Goal: Check status: Check status

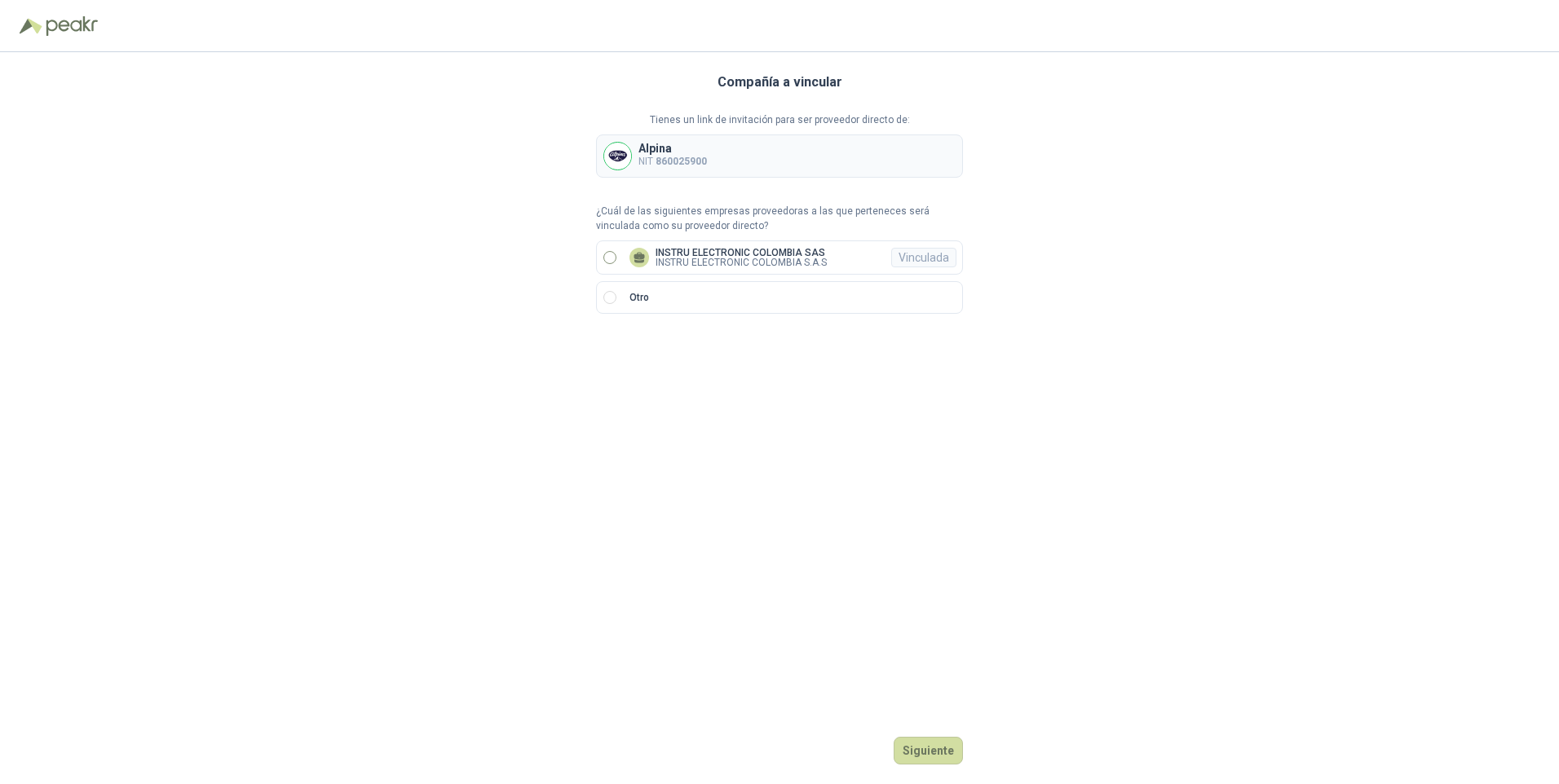
click at [707, 253] on p "INSTRU ELECTRONIC COLOMBIA SAS" at bounding box center [742, 253] width 172 height 10
click at [947, 750] on button "Ingresar" at bounding box center [931, 751] width 65 height 28
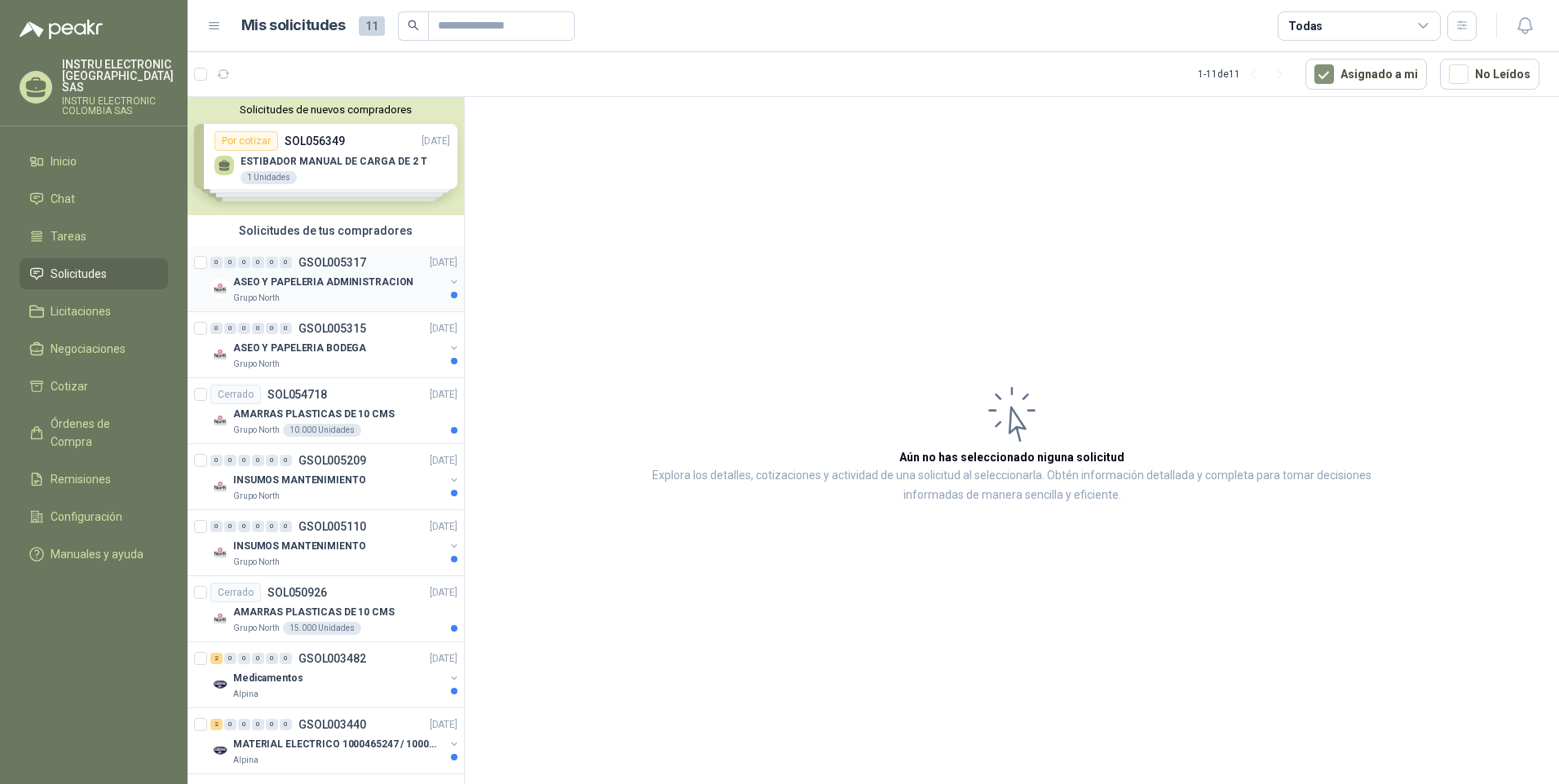
click at [331, 284] on p "ASEO Y PAPELERIA ADMINISTRACION" at bounding box center [323, 282] width 180 height 16
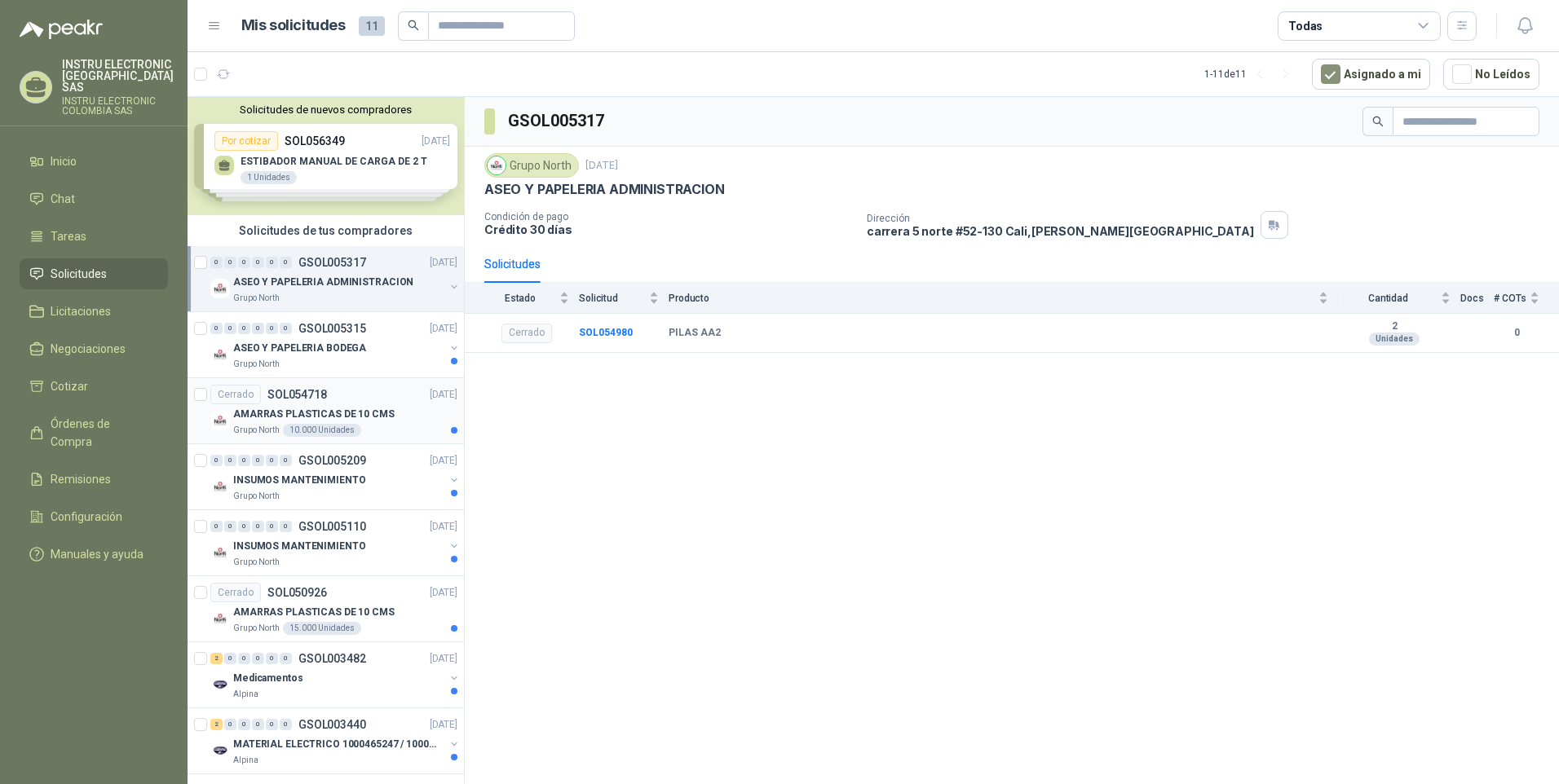
click at [285, 390] on p "SOL054718" at bounding box center [297, 395] width 60 height 11
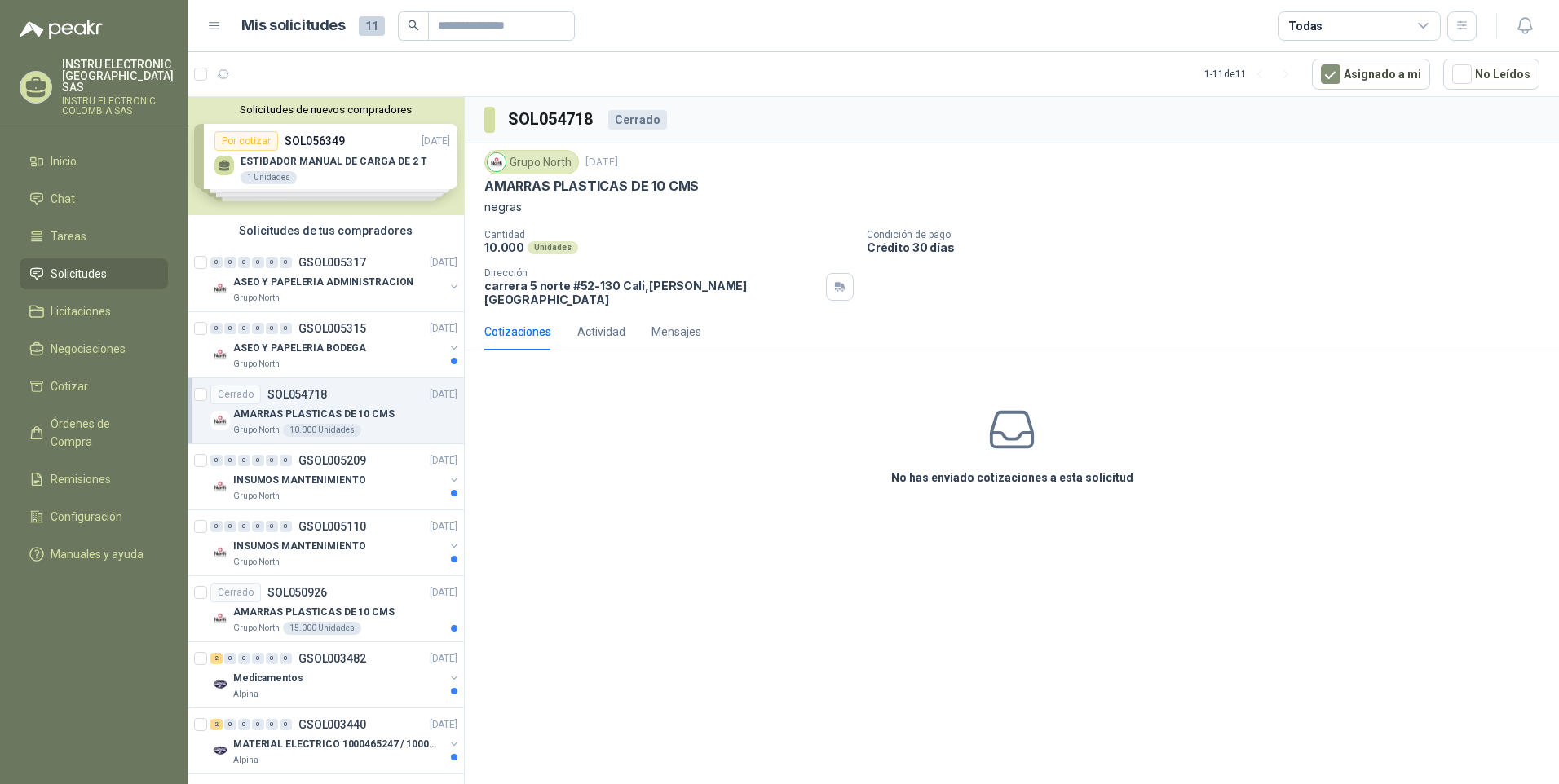
click at [1558, 237] on html "INSTRU ELECTRONIC COLOMBIA SAS INSTRU ELECTRONIC COLOMBIA SAS Inicio Chat Tarea…" at bounding box center [780, 392] width 1559 height 784
click at [318, 474] on p "INSUMOS MANTENIMIENTO" at bounding box center [299, 481] width 132 height 16
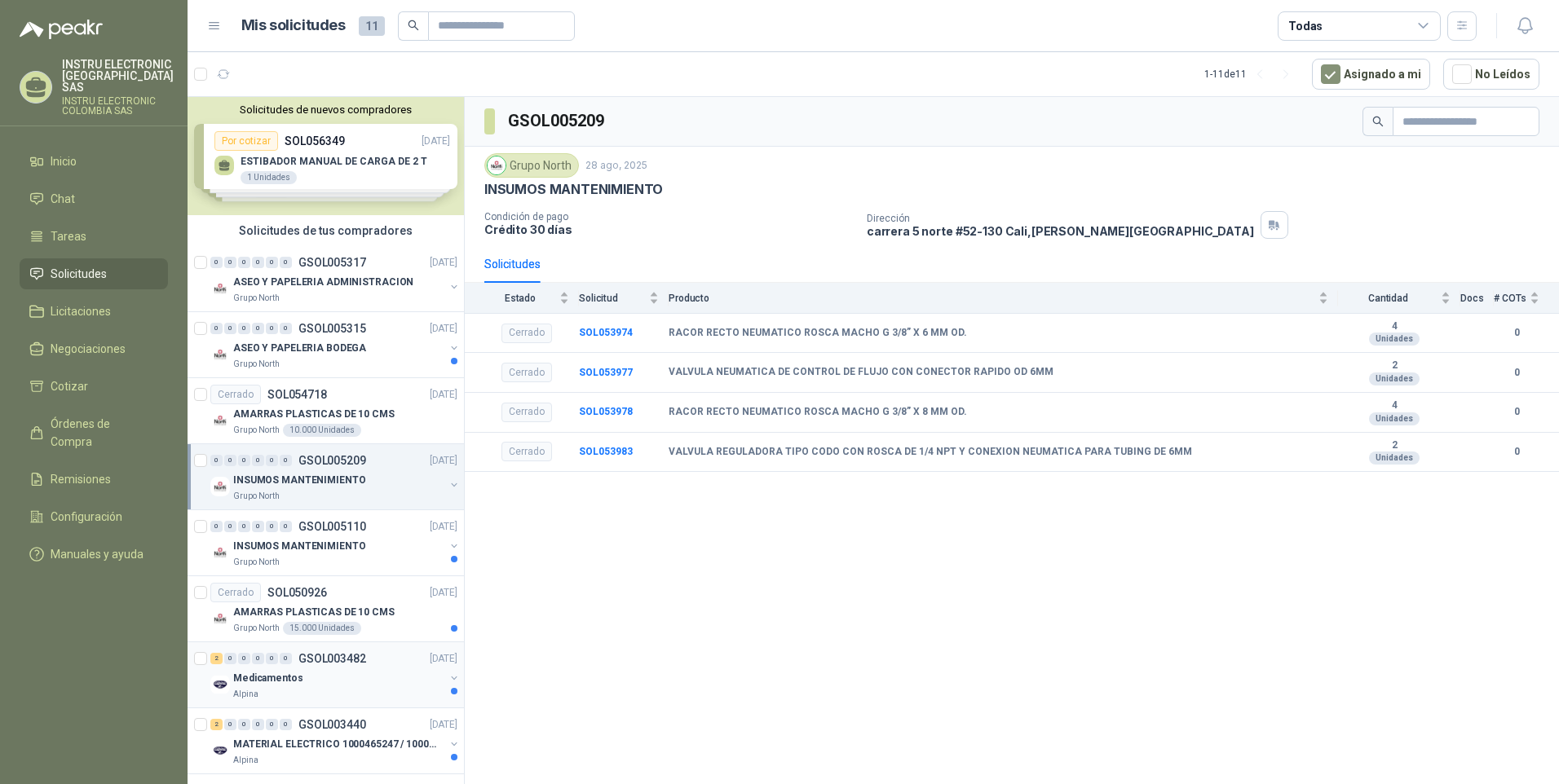
click at [300, 671] on div "Medicamentos" at bounding box center [339, 678] width 211 height 19
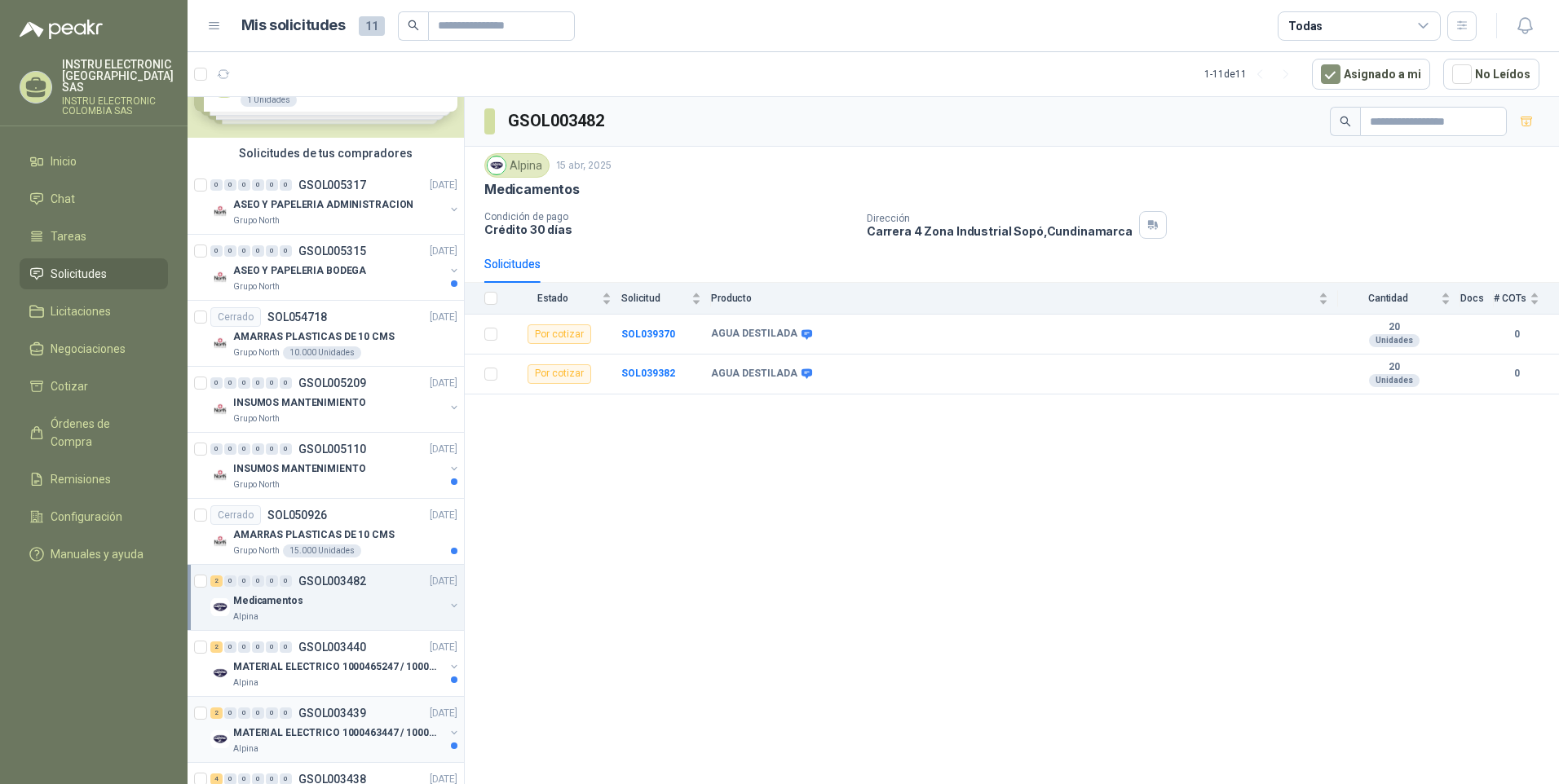
scroll to position [219, 0]
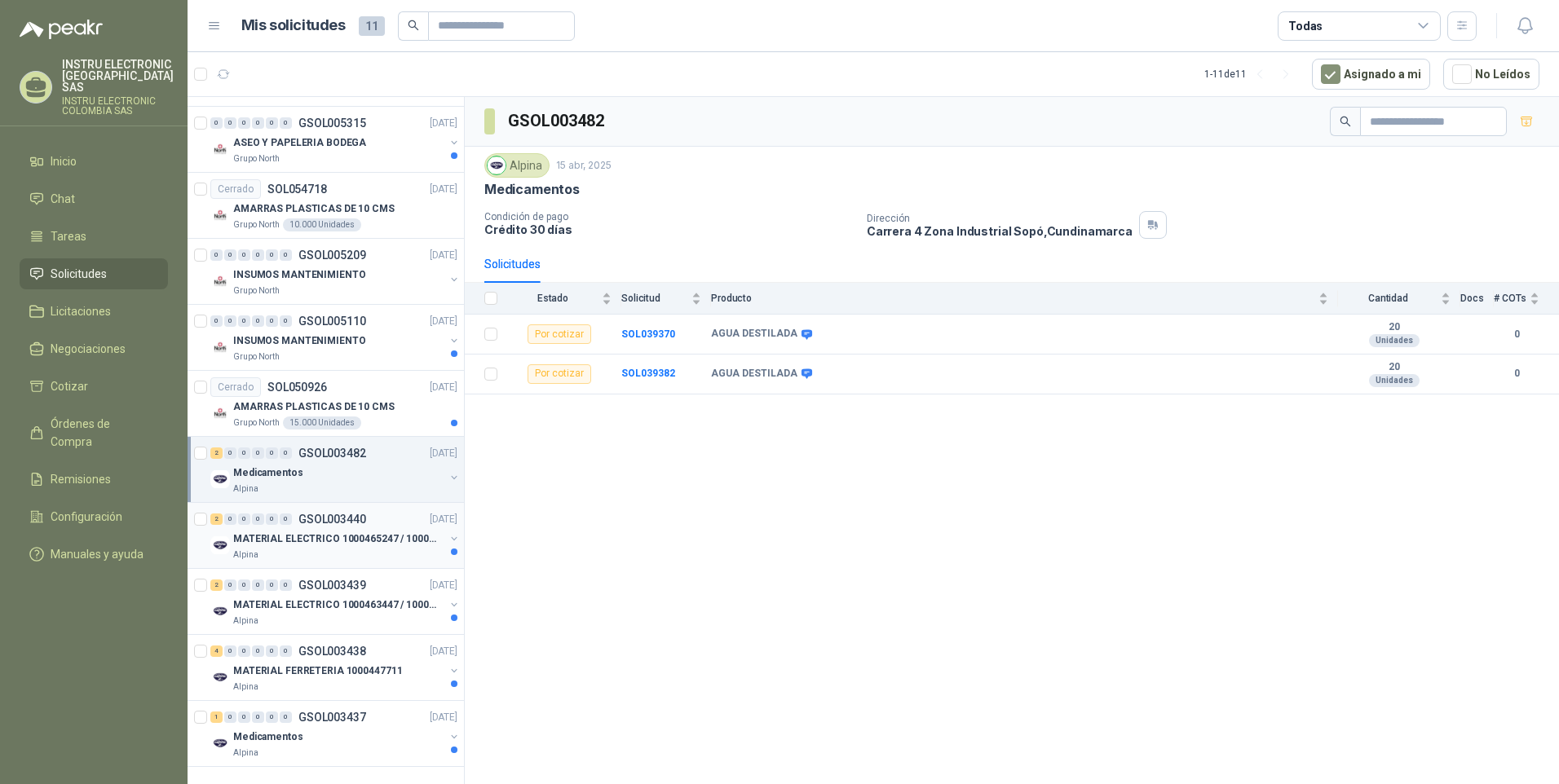
click at [345, 514] on div "2 0 0 0 0 0 GSOL003440 [DATE]" at bounding box center [335, 518] width 250 height 19
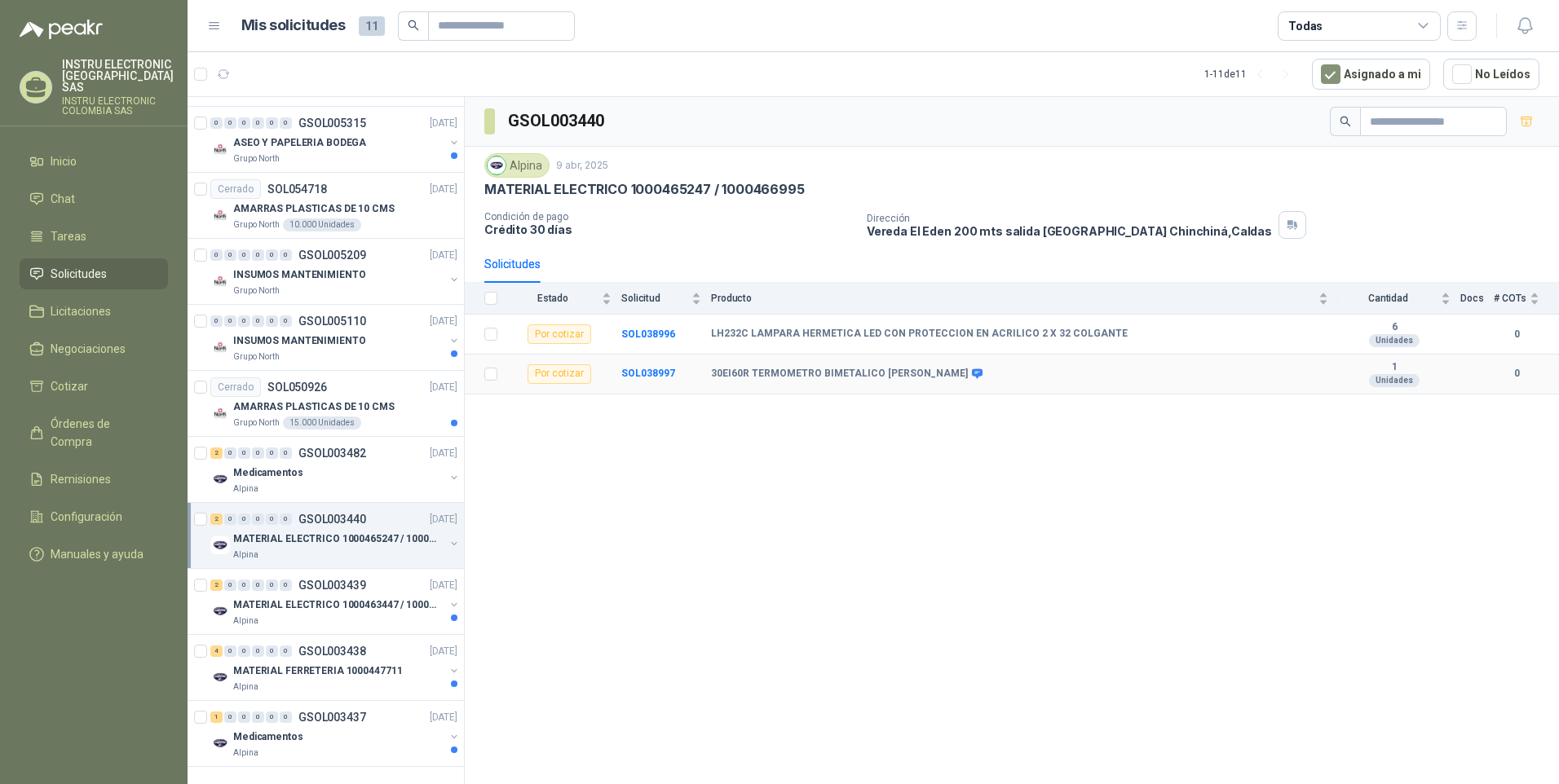
click at [733, 373] on b "30EI60R TERMOMETRO BIMETALICO [PERSON_NAME]" at bounding box center [839, 374] width 256 height 13
click at [968, 375] on span at bounding box center [973, 374] width 12 height 12
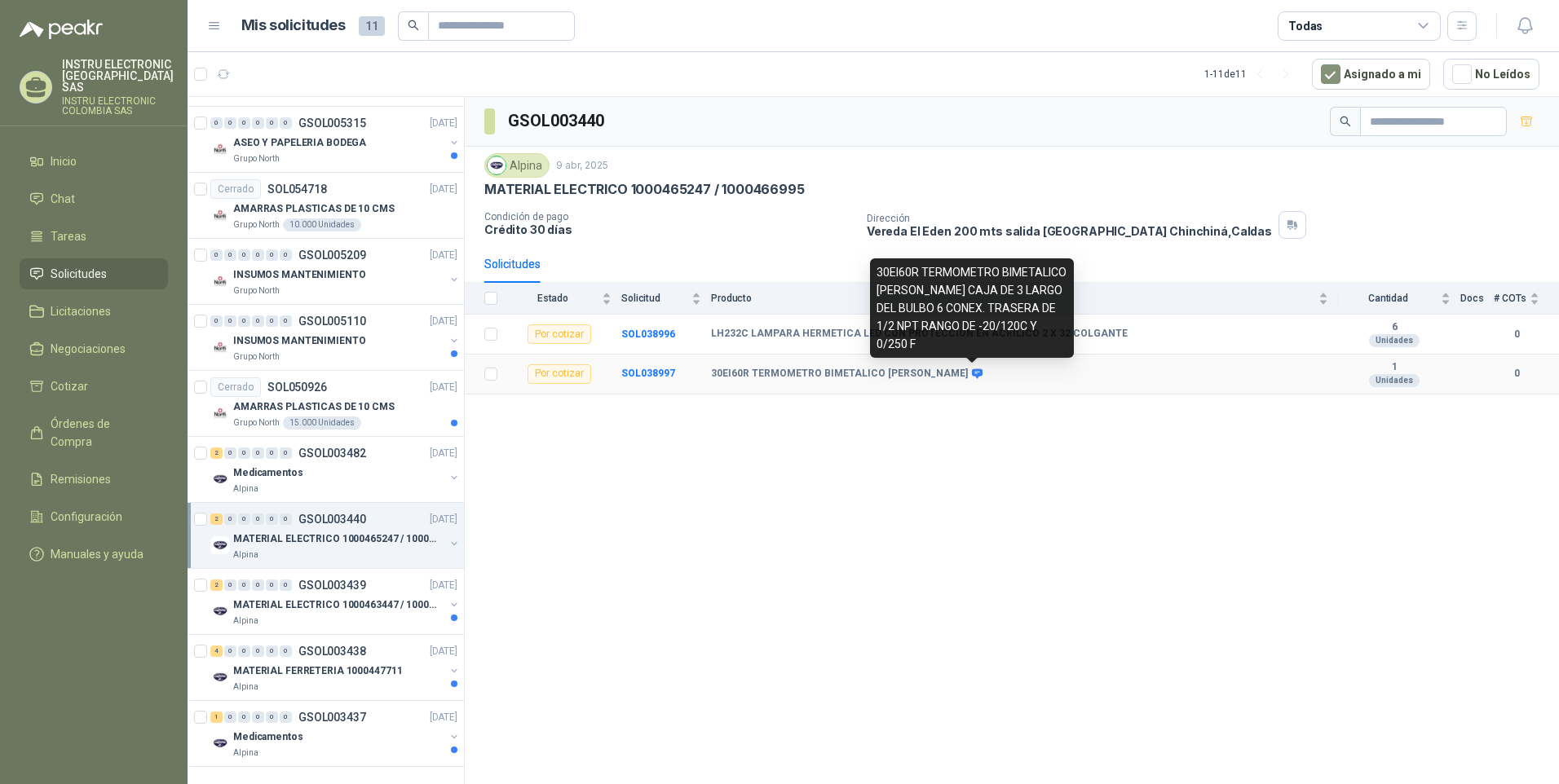
click at [974, 379] on icon at bounding box center [977, 374] width 12 height 12
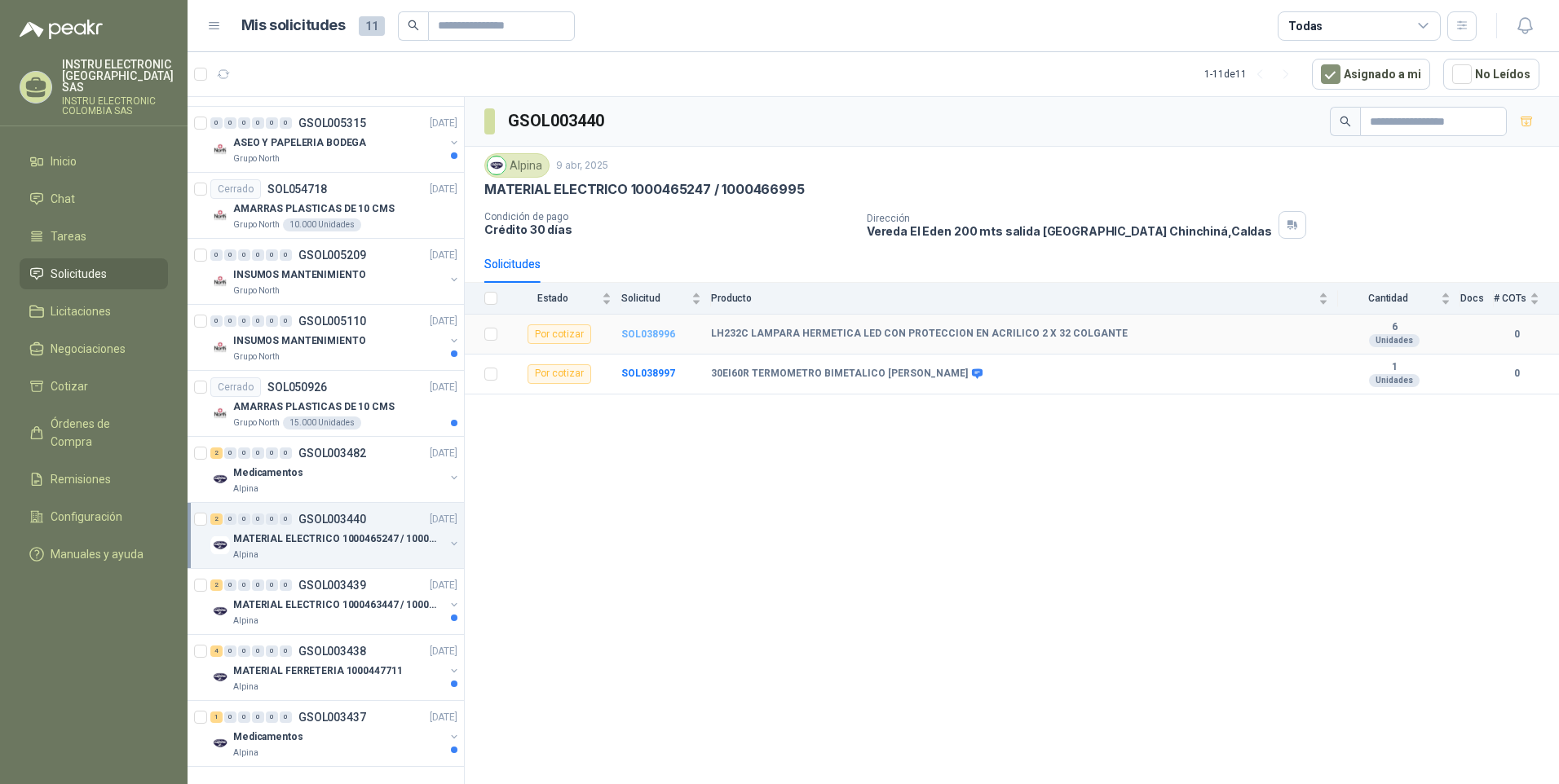
click at [657, 334] on b "SOL038996" at bounding box center [649, 334] width 54 height 11
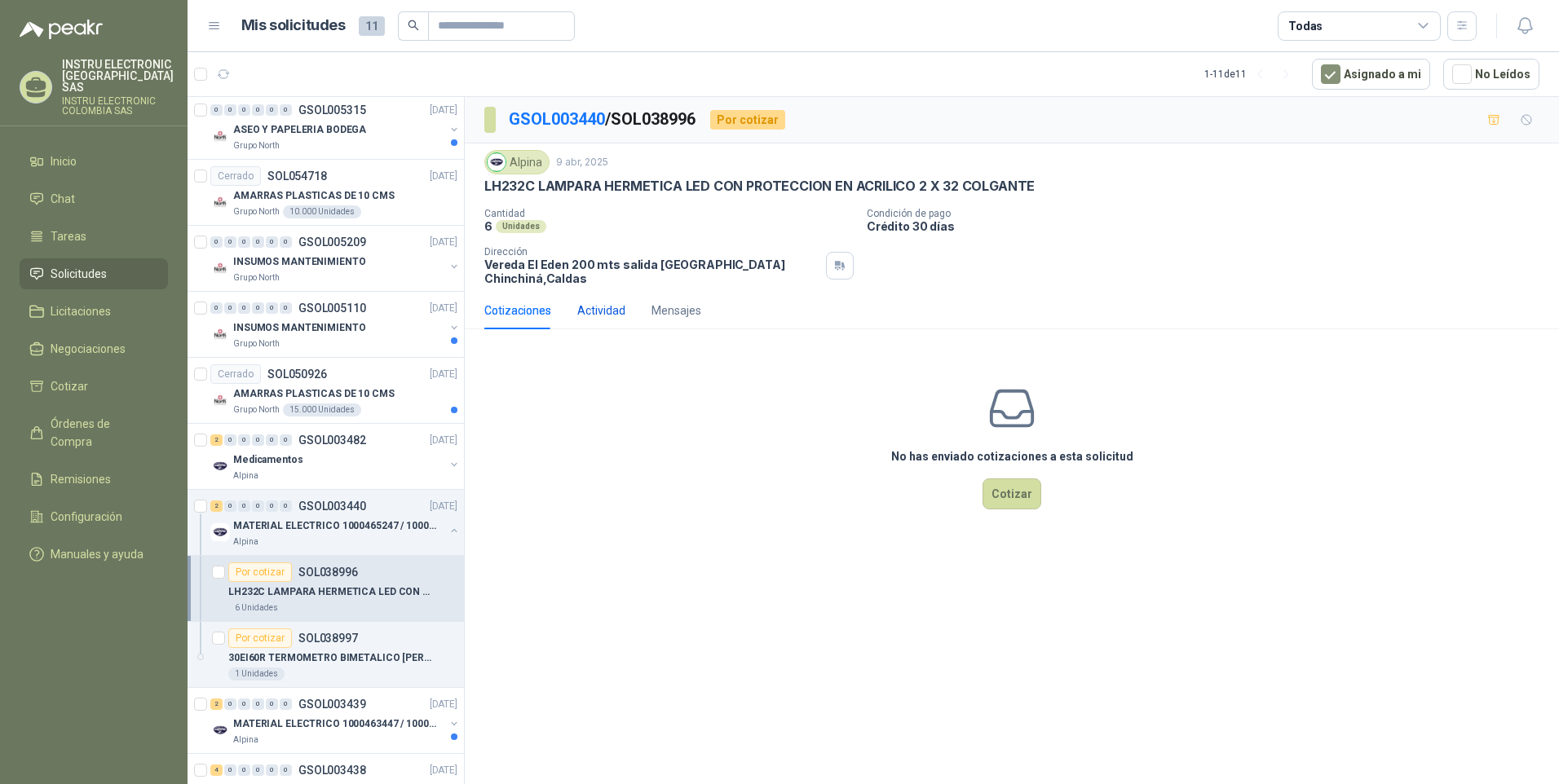
click at [606, 302] on div "Actividad" at bounding box center [601, 310] width 48 height 18
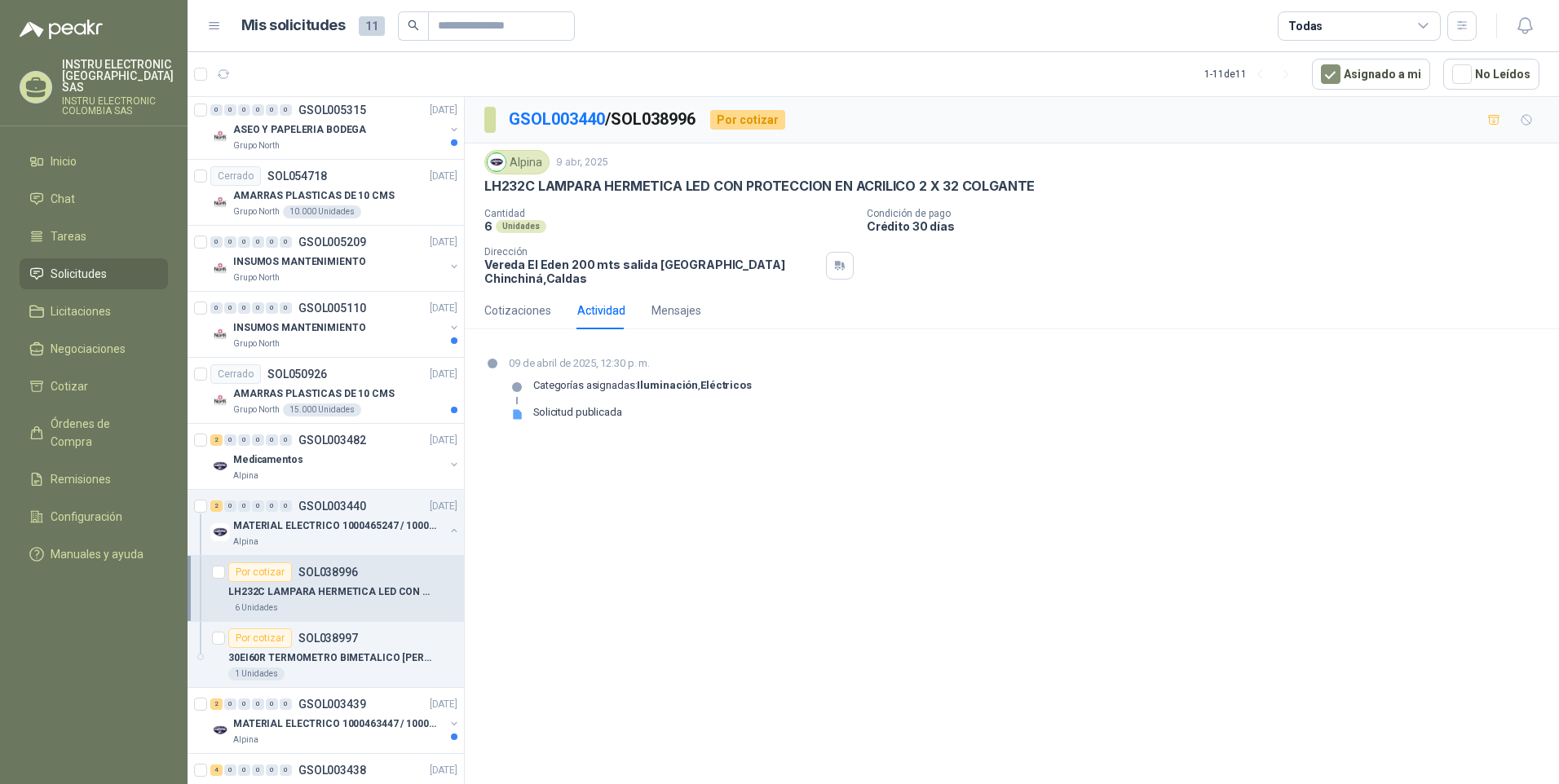
click at [653, 379] on strong "Iluminación" at bounding box center [667, 385] width 61 height 12
click at [680, 302] on div "Mensajes" at bounding box center [676, 310] width 50 height 18
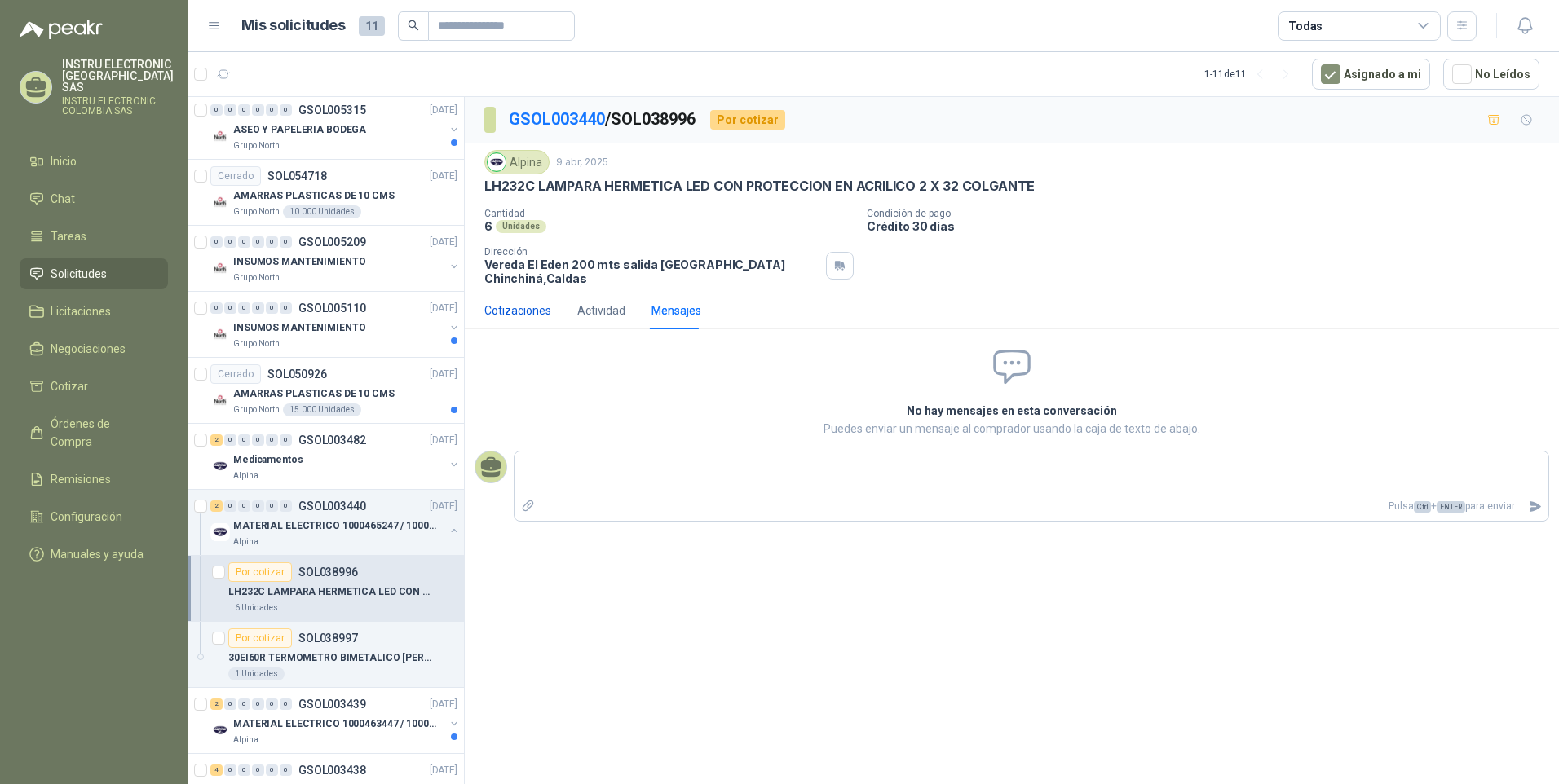
click at [528, 304] on div "Cotizaciones" at bounding box center [518, 310] width 66 height 18
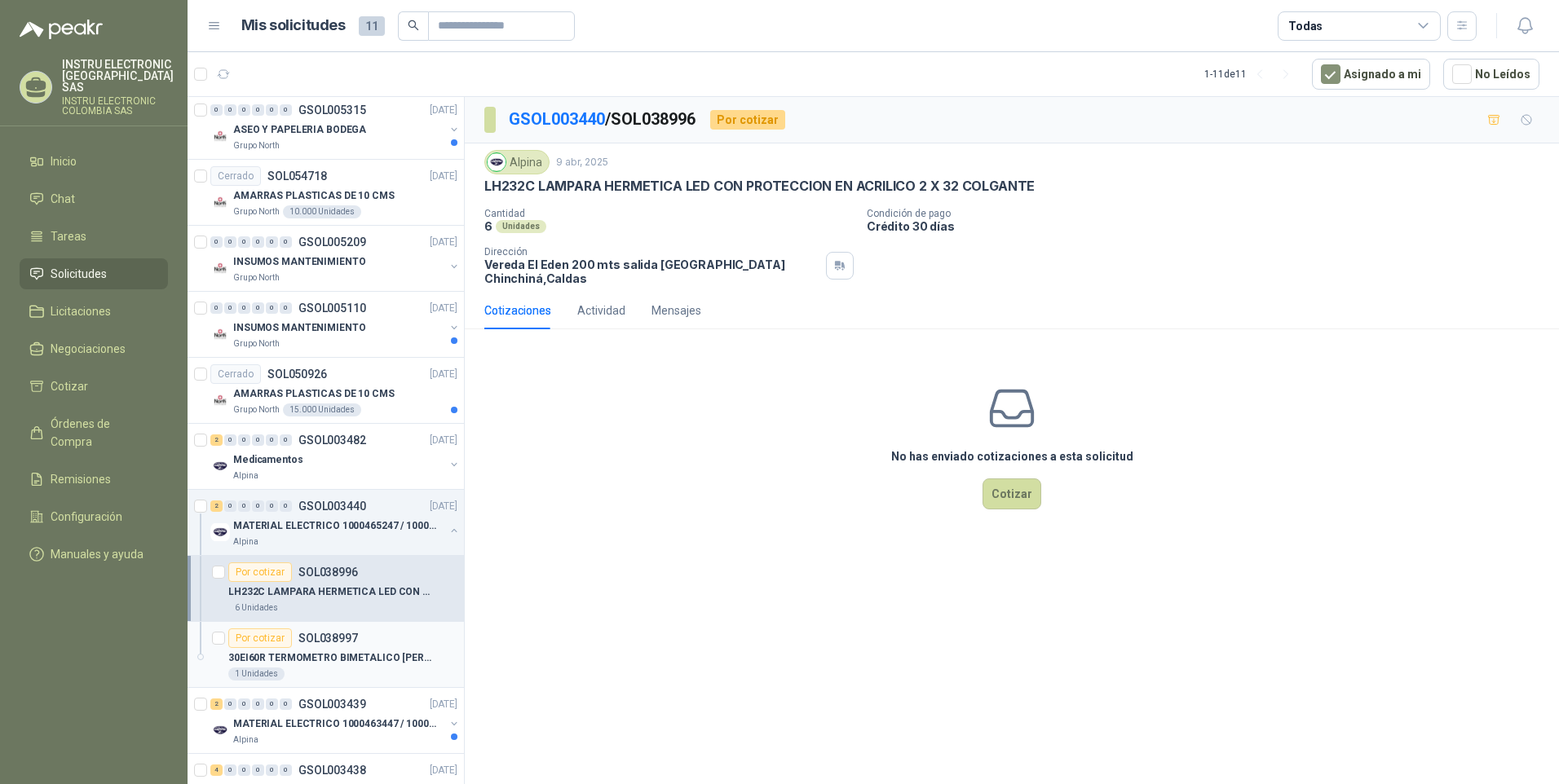
click at [335, 657] on p "30EI60R TERMOMETRO BIMETALICO [PERSON_NAME]" at bounding box center [329, 658] width 203 height 16
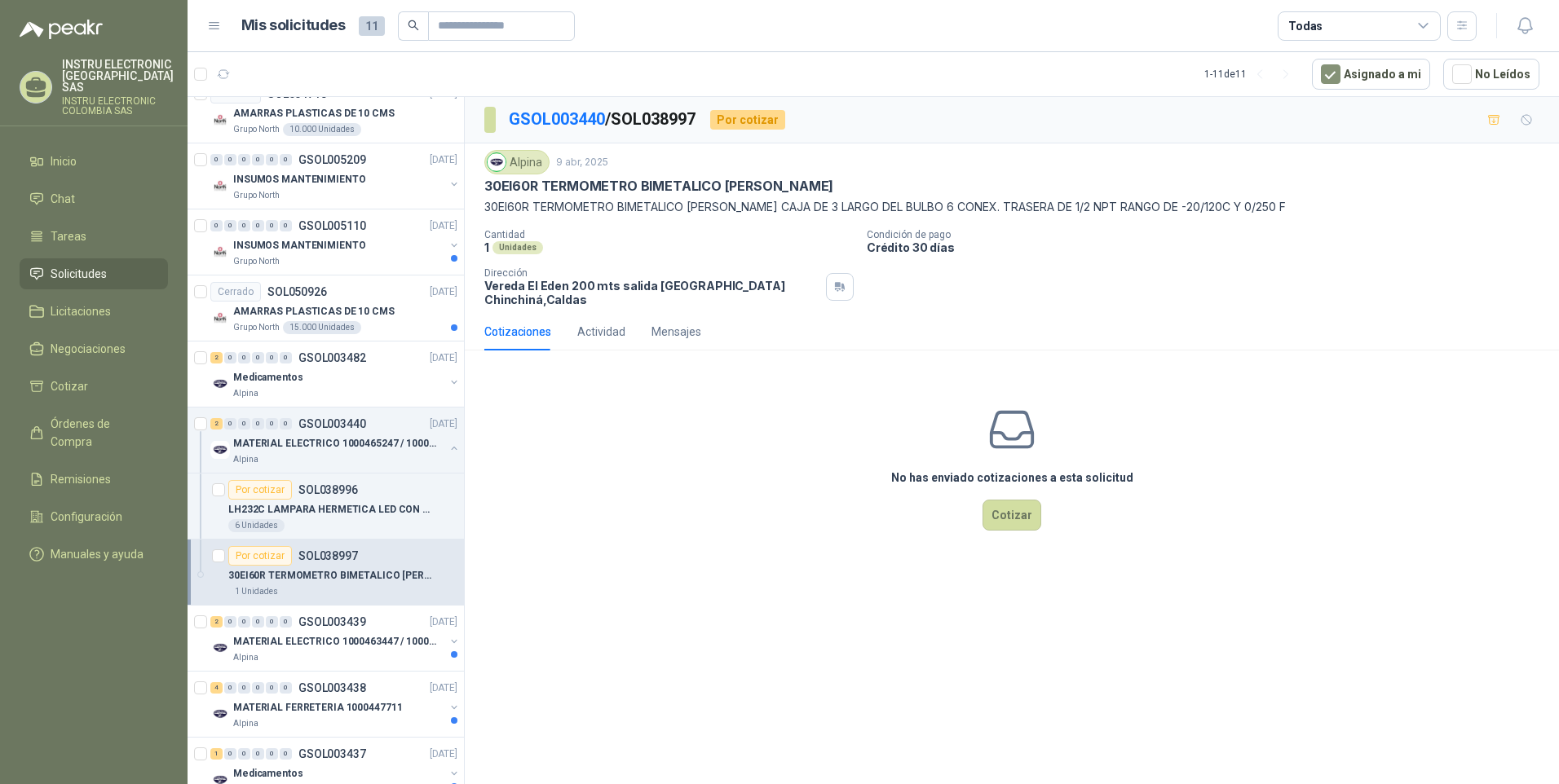
scroll to position [350, 0]
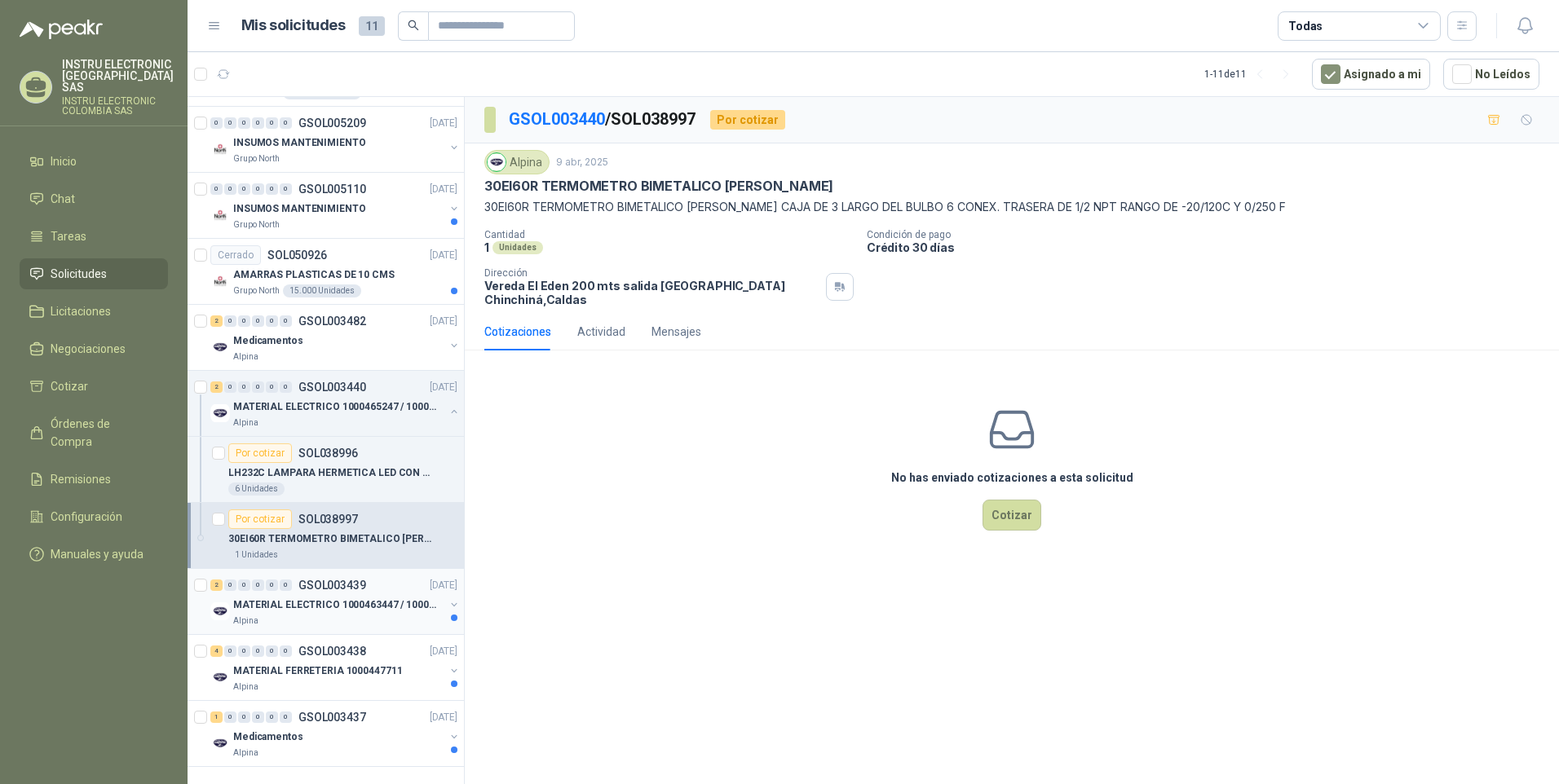
click at [367, 577] on div "2 0 0 0 0 0 GSOL003439 [DATE]" at bounding box center [335, 585] width 250 height 19
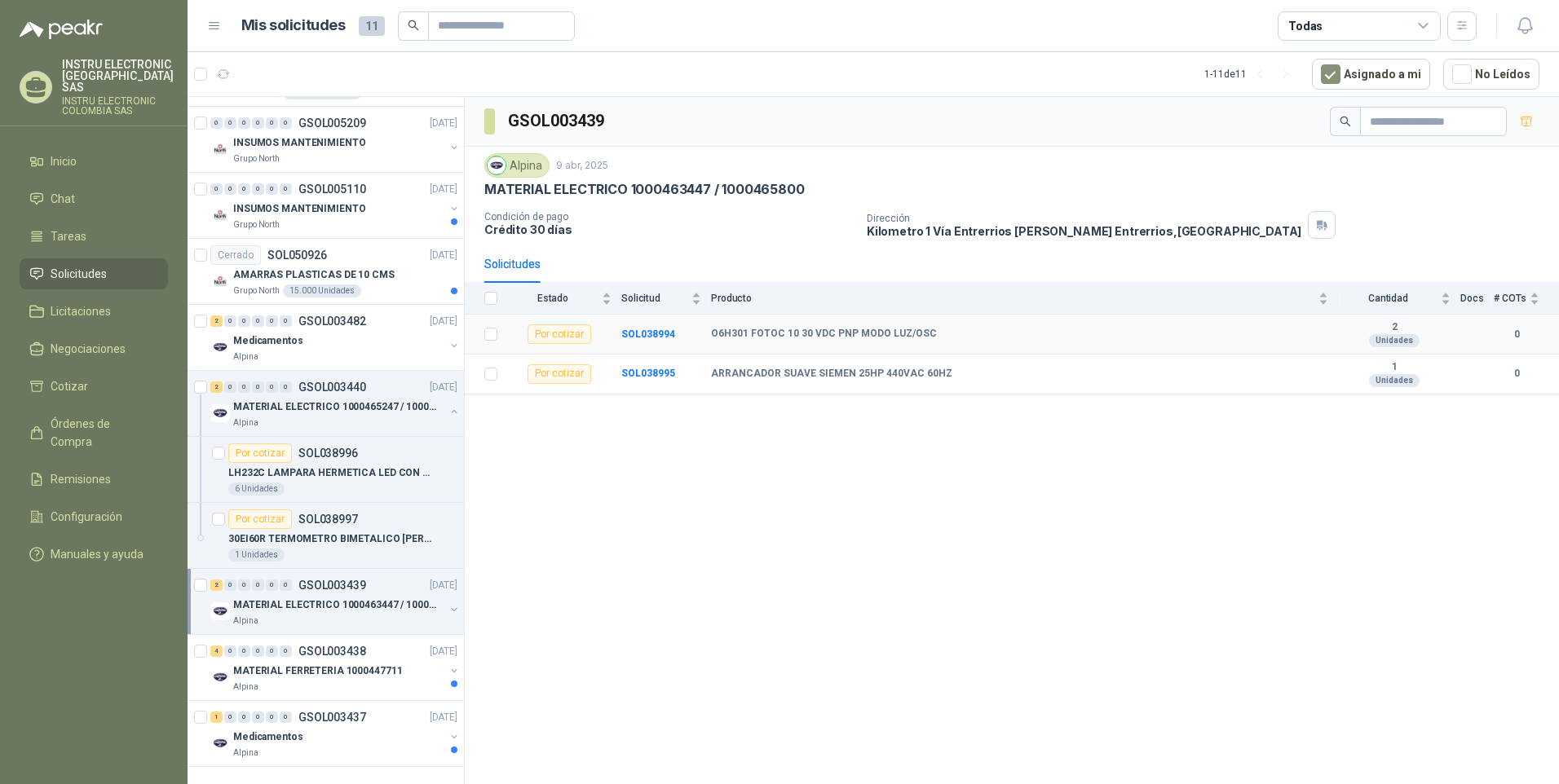
click at [875, 327] on td "O6H301 FOTOC 10 30 VDC PNP MODO LUZ/OSC" at bounding box center [1025, 334] width 627 height 40
click at [656, 338] on b "SOL038994" at bounding box center [649, 334] width 54 height 11
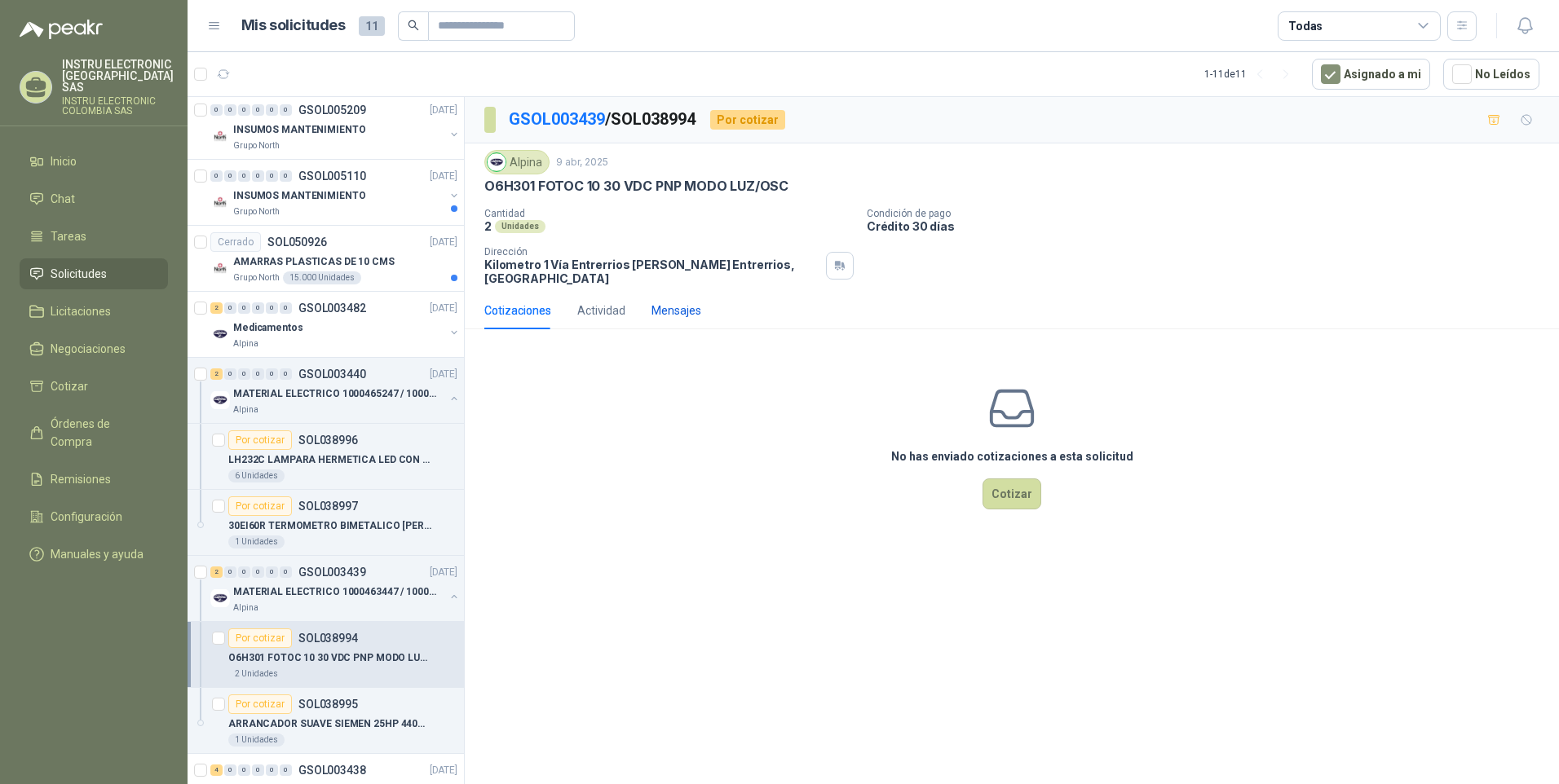
click at [660, 302] on div "Mensajes" at bounding box center [676, 310] width 50 height 18
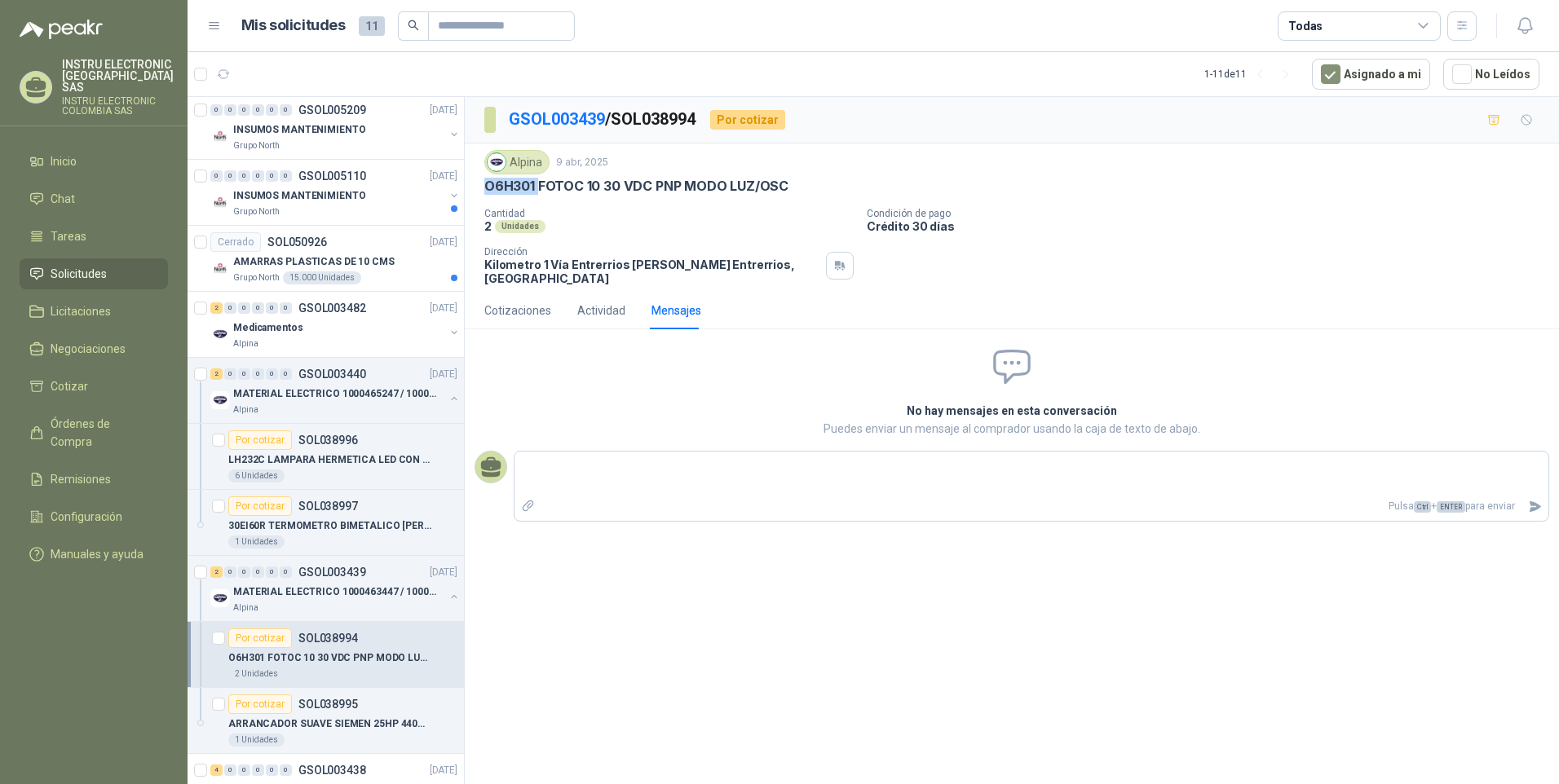
drag, startPoint x: 538, startPoint y: 186, endPoint x: 481, endPoint y: 199, distance: 58.5
click at [481, 199] on div "Alpina 9 abr, 2025 O6H301 FOTOC 10 30 VDC PNP MODO [PERSON_NAME]/OSC Cantidad …" at bounding box center [1012, 218] width 1094 height 148
